Goal: Task Accomplishment & Management: Manage account settings

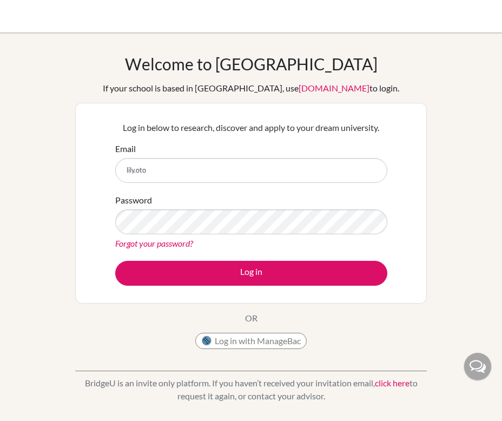
type input "[EMAIL_ADDRESS][DOMAIN_NAME]"
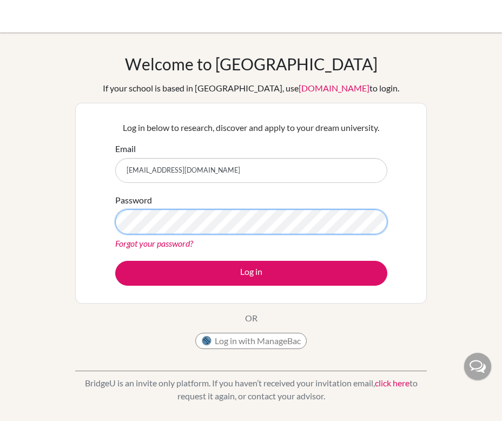
click at [115, 261] on button "Log in" at bounding box center [251, 273] width 272 height 25
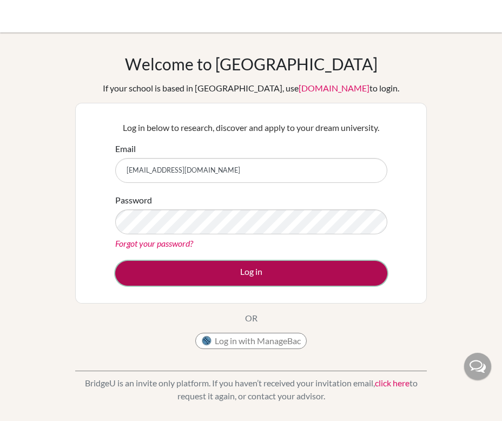
click at [157, 267] on button "Log in" at bounding box center [251, 273] width 272 height 25
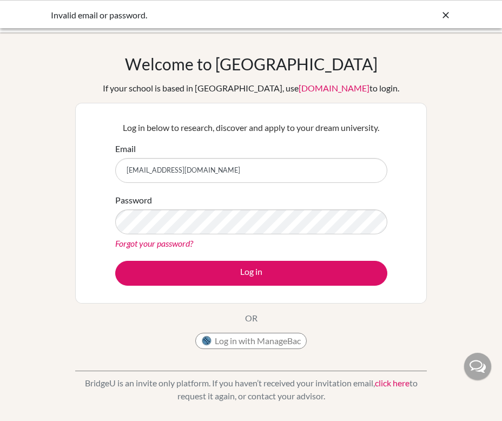
click at [152, 244] on link "Forgot your password?" at bounding box center [154, 243] width 78 height 10
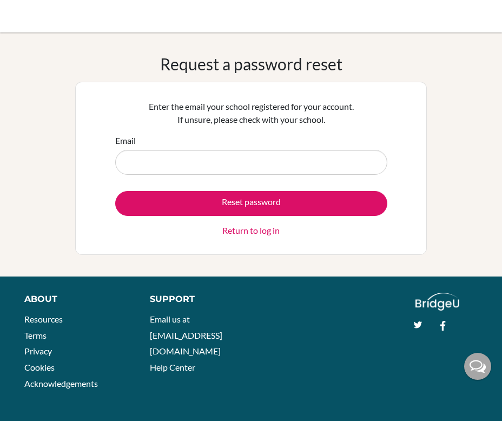
click at [207, 166] on input "Email" at bounding box center [251, 162] width 272 height 25
type input "[EMAIL_ADDRESS][DOMAIN_NAME]"
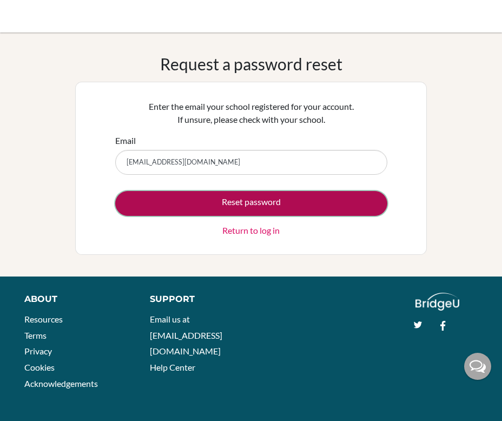
click at [201, 201] on button "Reset password" at bounding box center [251, 203] width 272 height 25
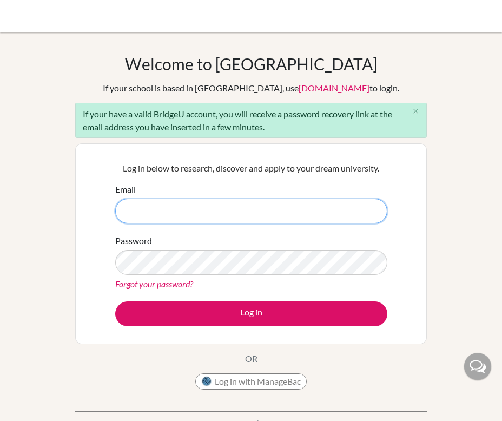
click at [218, 211] on input "Email" at bounding box center [251, 211] width 272 height 25
type input "[EMAIL_ADDRESS][DOMAIN_NAME]"
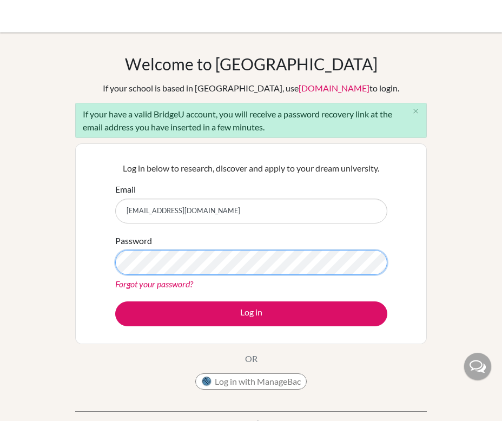
click at [115, 302] on button "Log in" at bounding box center [251, 314] width 272 height 25
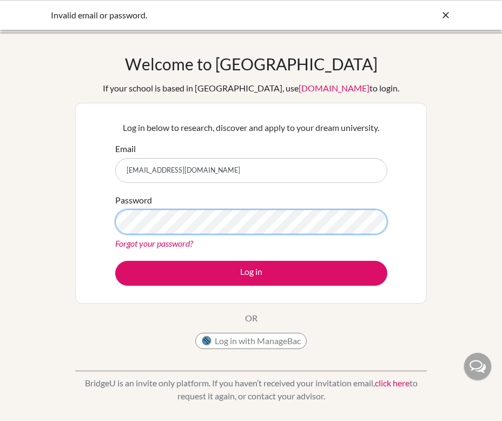
click at [115, 261] on button "Log in" at bounding box center [251, 273] width 272 height 25
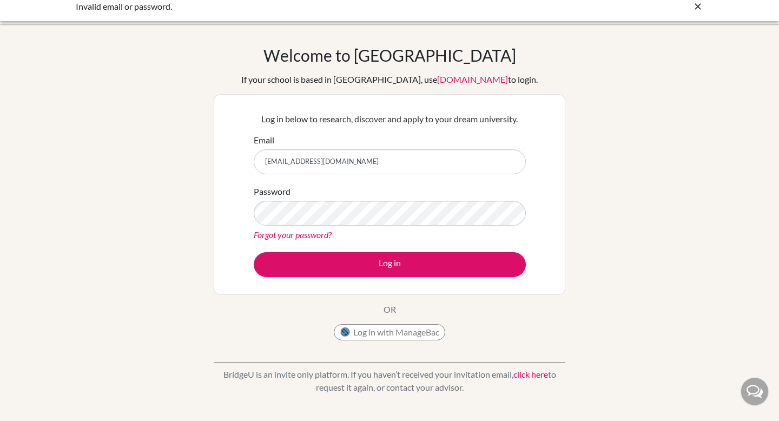
scroll to position [10, 0]
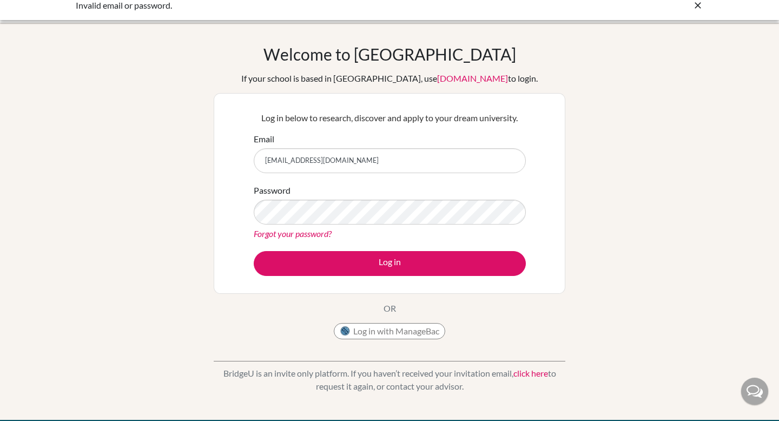
click at [310, 231] on link "Forgot your password?" at bounding box center [293, 233] width 78 height 10
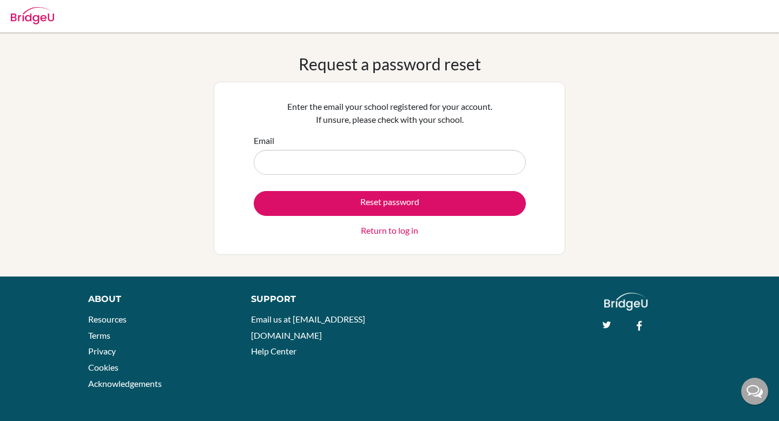
click at [310, 168] on input "Email" at bounding box center [390, 162] width 272 height 25
type input "lily.oto@students.aobajapan.jp"
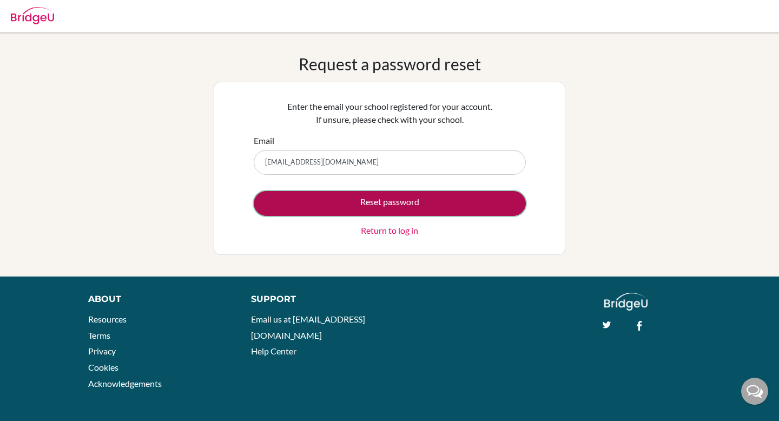
click at [312, 200] on button "Reset password" at bounding box center [390, 203] width 272 height 25
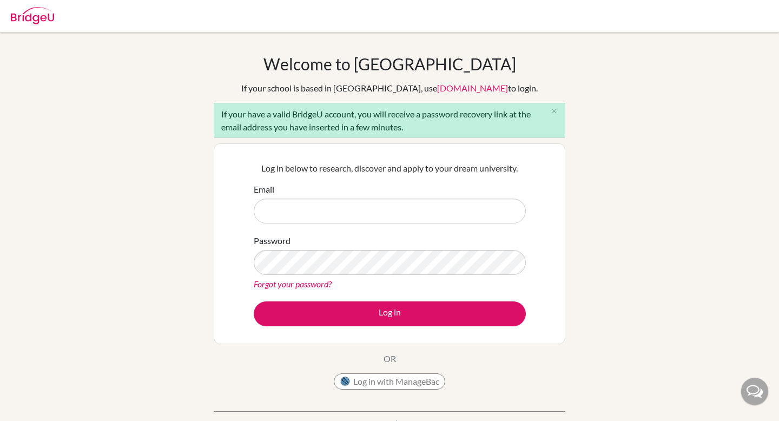
click at [311, 217] on input "Email" at bounding box center [390, 211] width 272 height 25
click at [429, 131] on div "If your have a valid BridgeU account, you will receive a password recovery link…" at bounding box center [390, 120] width 352 height 35
click at [556, 115] on icon "close" at bounding box center [555, 111] width 8 height 8
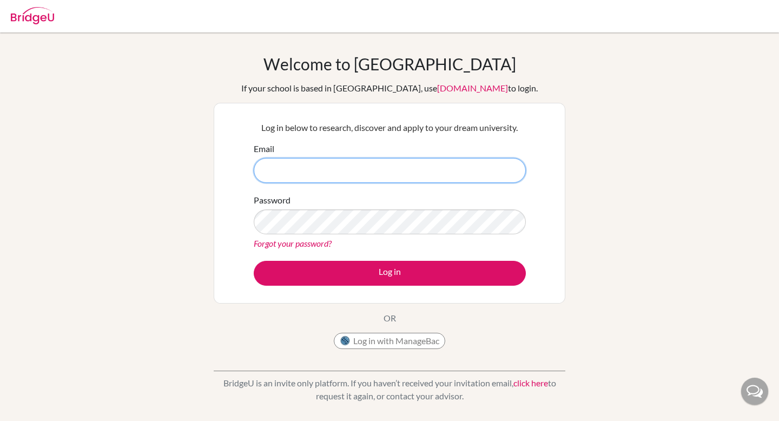
click at [351, 174] on input "Email" at bounding box center [390, 170] width 272 height 25
type input "[EMAIL_ADDRESS][DOMAIN_NAME]"
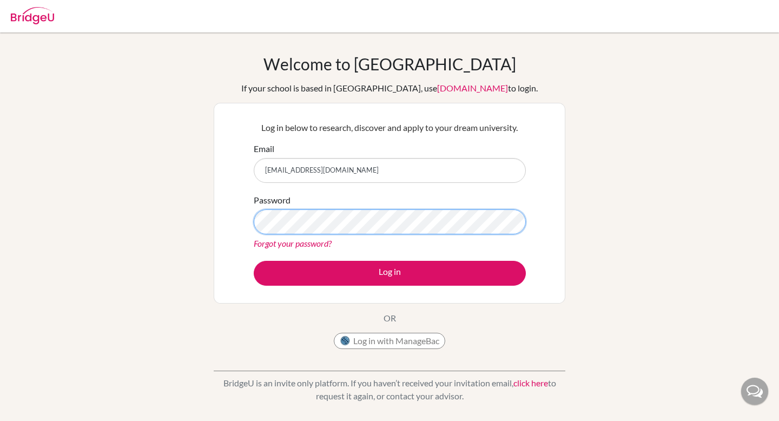
click at [254, 261] on button "Log in" at bounding box center [390, 273] width 272 height 25
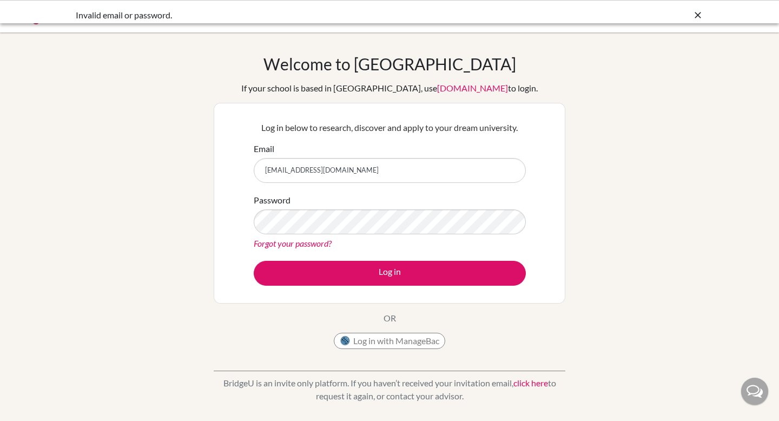
click at [291, 244] on link "Forgot your password?" at bounding box center [293, 243] width 78 height 10
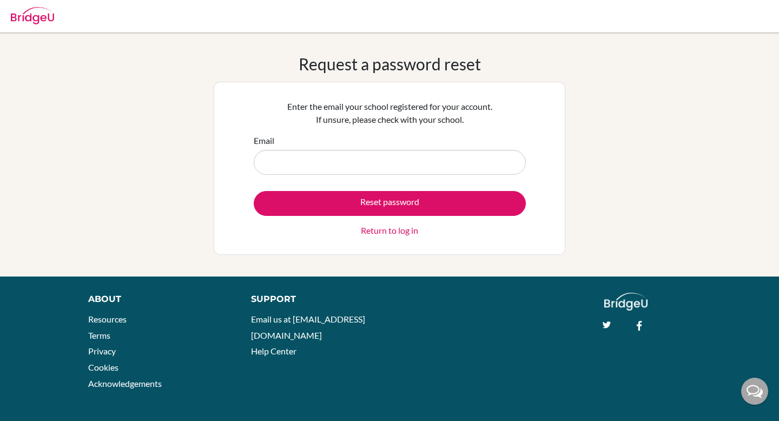
click at [318, 165] on input "Email" at bounding box center [390, 162] width 272 height 25
type input "[EMAIL_ADDRESS][DOMAIN_NAME]"
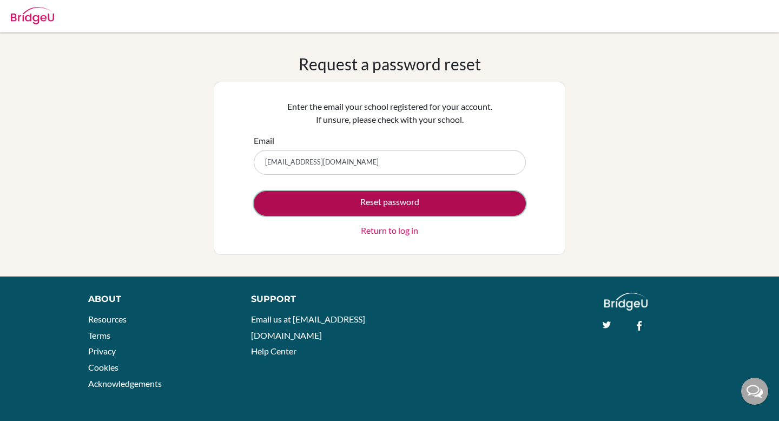
click at [306, 205] on button "Reset password" at bounding box center [390, 203] width 272 height 25
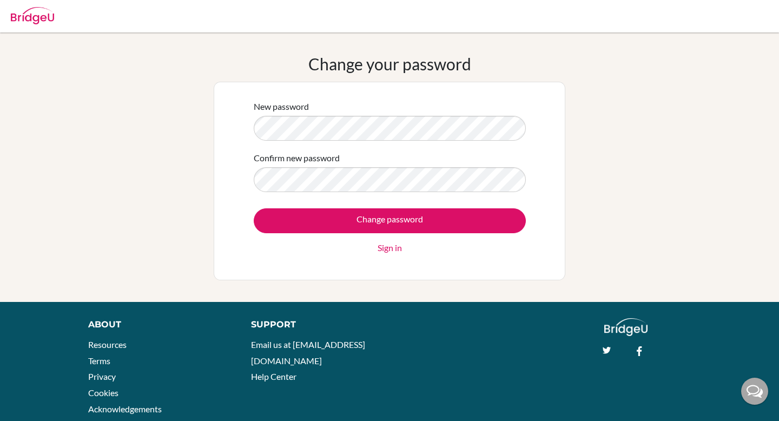
click at [245, 132] on div "New password Confirm new password Change password Sign in" at bounding box center [390, 181] width 352 height 199
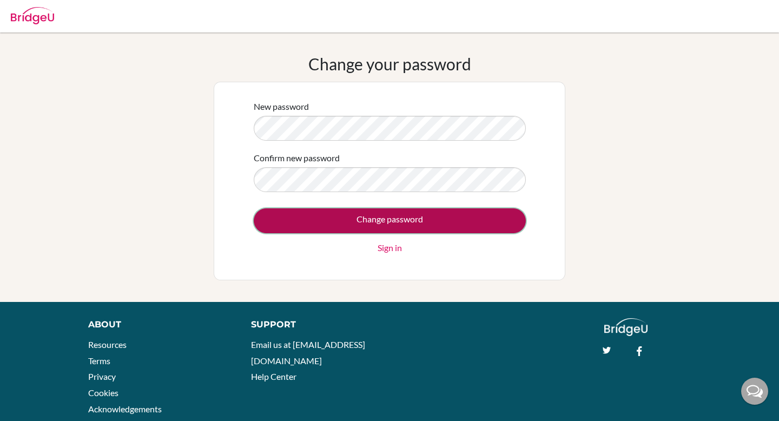
click at [347, 219] on input "Change password" at bounding box center [390, 220] width 272 height 25
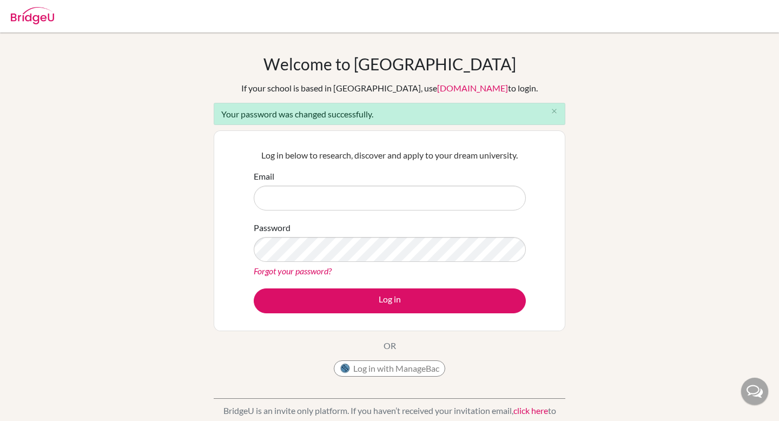
type input "[EMAIL_ADDRESS][DOMAIN_NAME]"
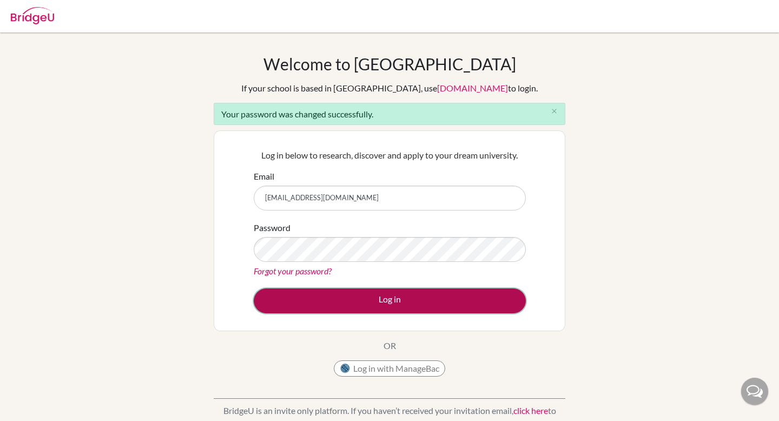
click at [348, 293] on button "Log in" at bounding box center [390, 301] width 272 height 25
